Goal: Obtain resource: Download file/media

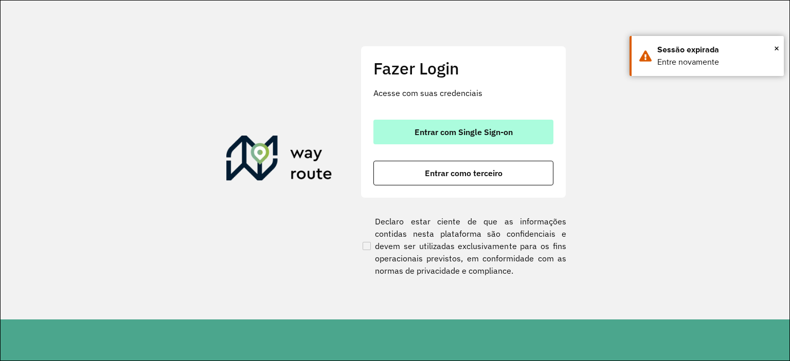
click at [452, 132] on span "Entrar com Single Sign-on" at bounding box center [463, 132] width 98 height 8
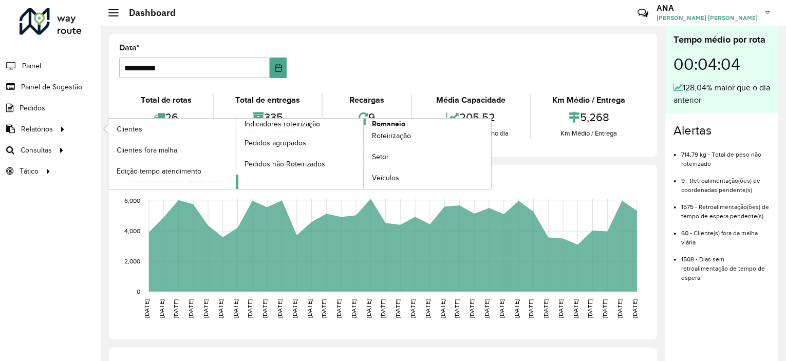
click at [377, 121] on span "Romaneio" at bounding box center [388, 124] width 33 height 11
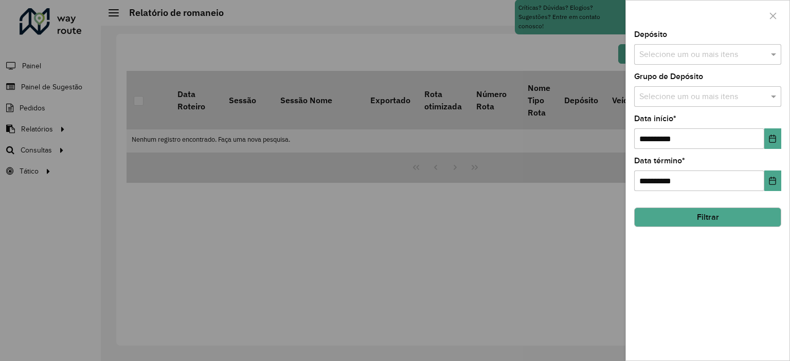
click at [672, 57] on input "text" at bounding box center [702, 55] width 132 height 12
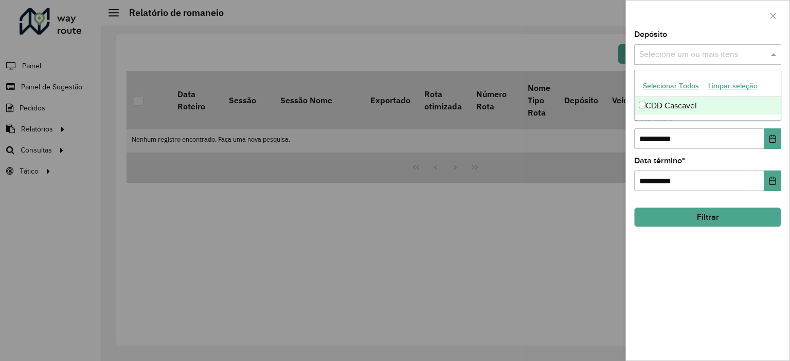
click at [677, 102] on div "CDD Cascavel" at bounding box center [707, 105] width 146 height 17
click at [704, 246] on div "**********" at bounding box center [707, 196] width 163 height 330
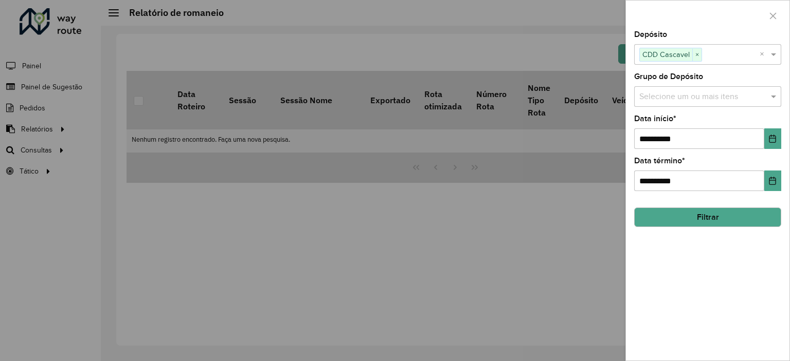
click at [701, 217] on button "Filtrar" at bounding box center [707, 218] width 147 height 20
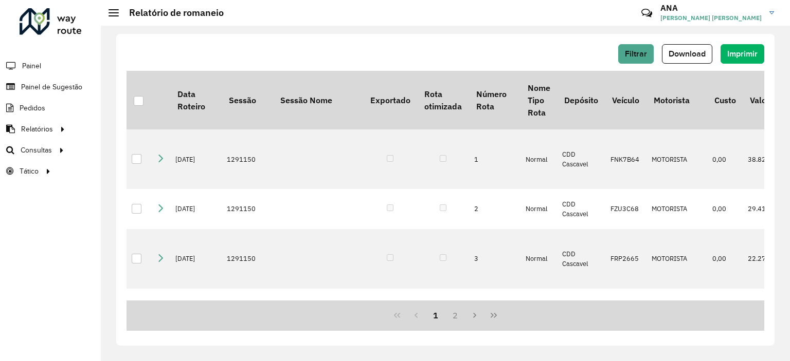
click at [676, 51] on span "Download" at bounding box center [686, 53] width 37 height 9
